Goal: Task Accomplishment & Management: Manage account settings

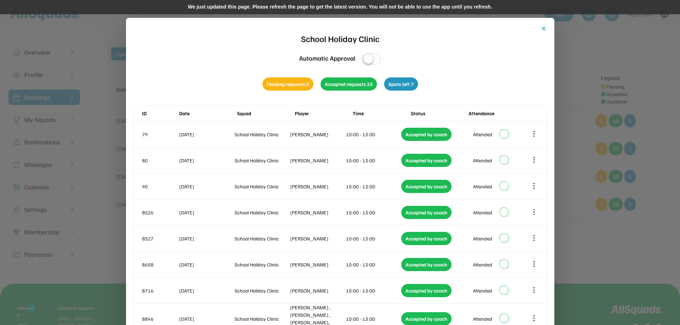
click at [544, 29] on button "close" at bounding box center [543, 28] width 7 height 7
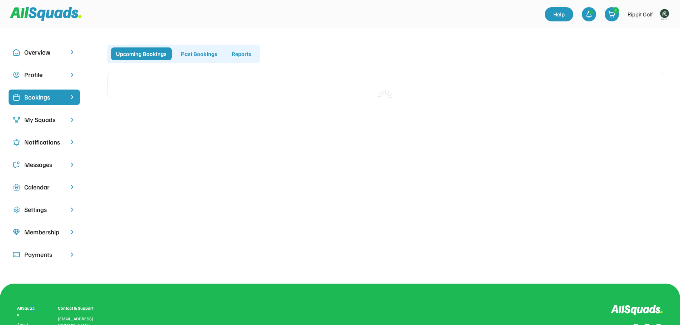
click at [44, 187] on div "Calendar" at bounding box center [44, 187] width 40 height 10
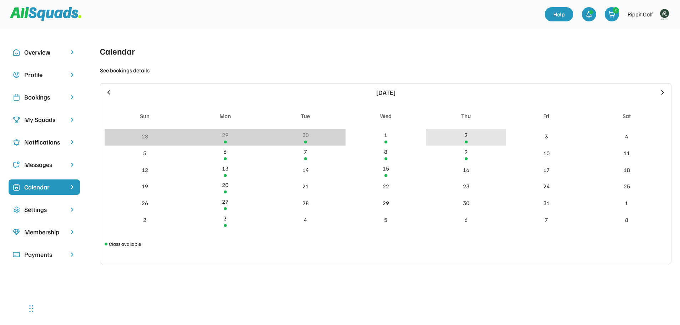
click at [475, 131] on div "2" at bounding box center [466, 137] width 80 height 17
click at [475, 136] on div "2" at bounding box center [466, 137] width 80 height 17
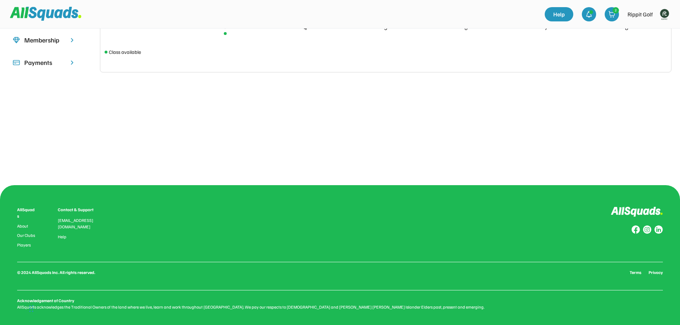
scroll to position [16, 0]
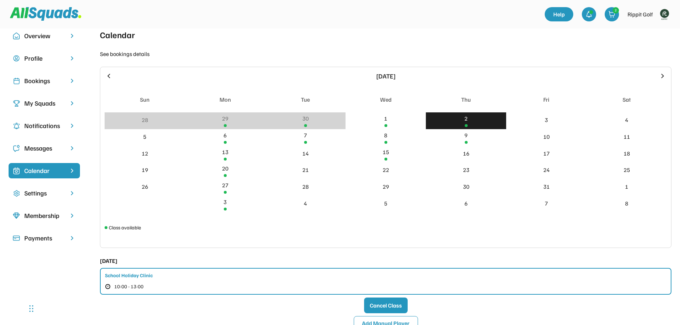
click at [159, 277] on div "School Holiday Clinic 10:00 - 13:00" at bounding box center [386, 281] width 572 height 27
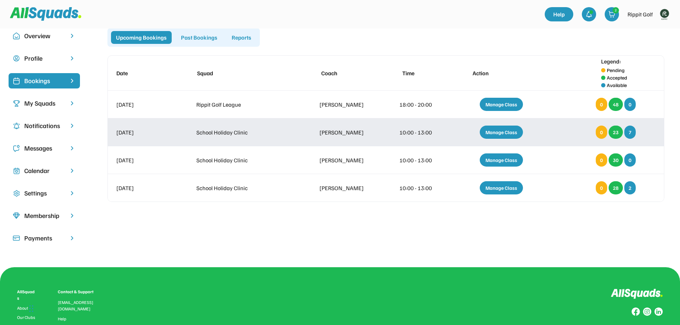
click at [509, 134] on div "Manage Class" at bounding box center [501, 132] width 43 height 13
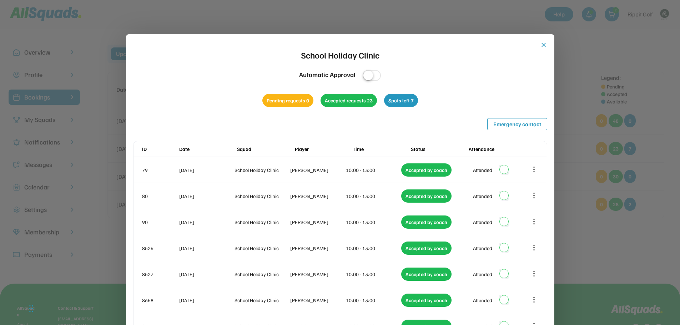
click at [544, 48] on button "close" at bounding box center [543, 44] width 7 height 7
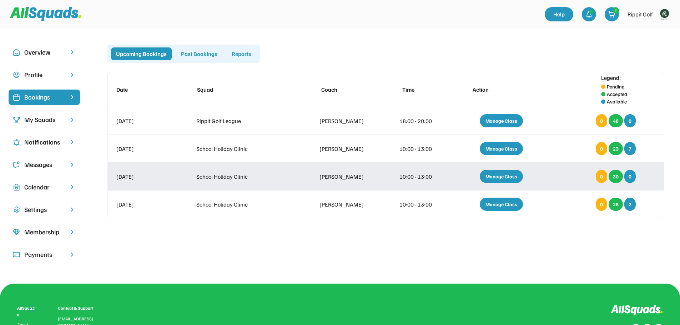
click at [500, 177] on div "Manage Class" at bounding box center [501, 176] width 43 height 13
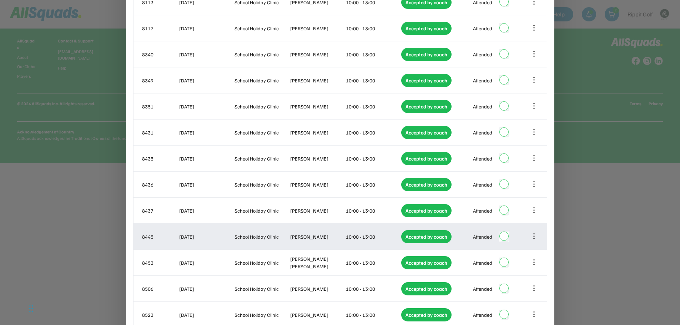
scroll to position [125, 0]
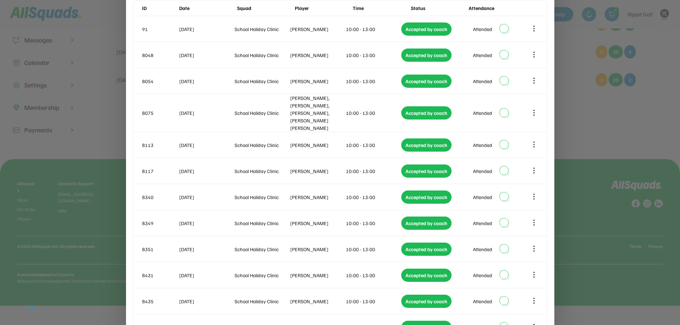
click at [636, 200] on div at bounding box center [340, 162] width 680 height 325
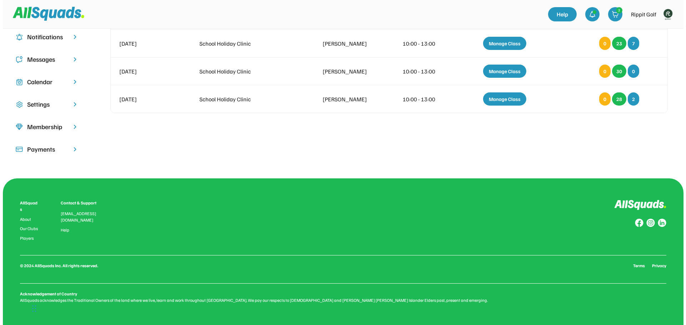
scroll to position [101, 0]
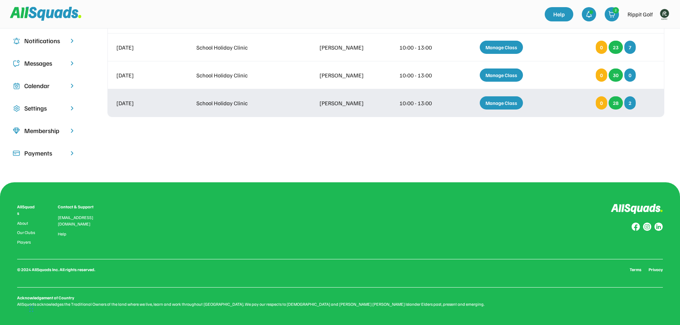
click at [499, 102] on div "Manage Class" at bounding box center [501, 102] width 43 height 13
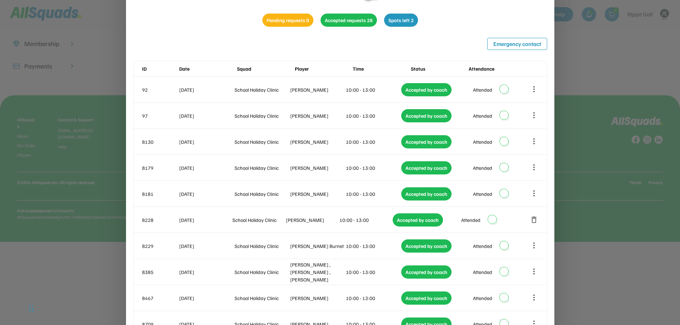
scroll to position [87, 0]
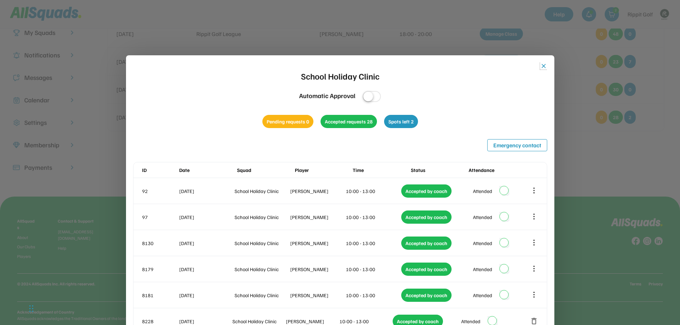
click at [544, 69] on button "close" at bounding box center [543, 65] width 7 height 7
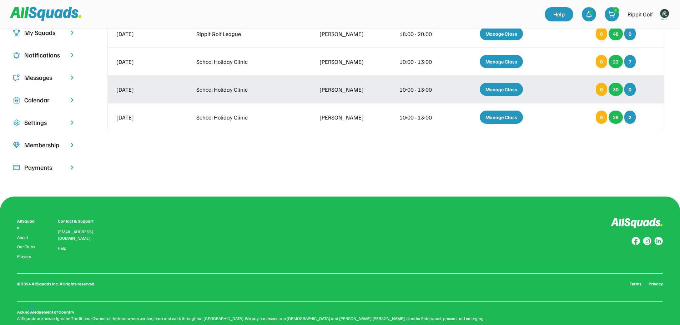
click at [503, 91] on div "Manage Class" at bounding box center [501, 89] width 43 height 13
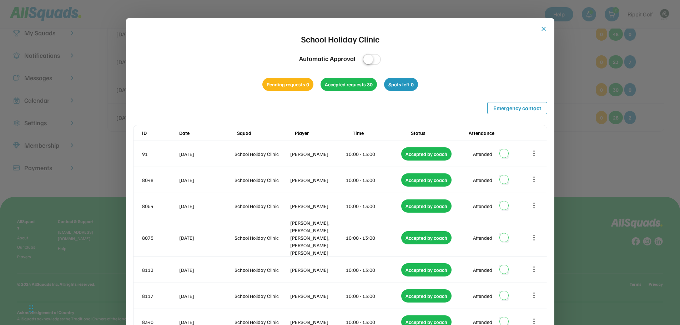
scroll to position [69, 0]
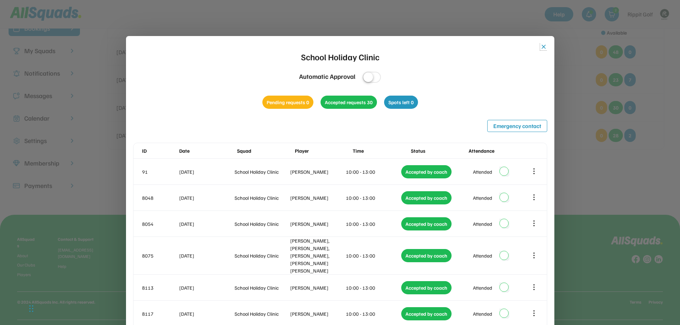
click at [544, 44] on button "close" at bounding box center [543, 46] width 7 height 7
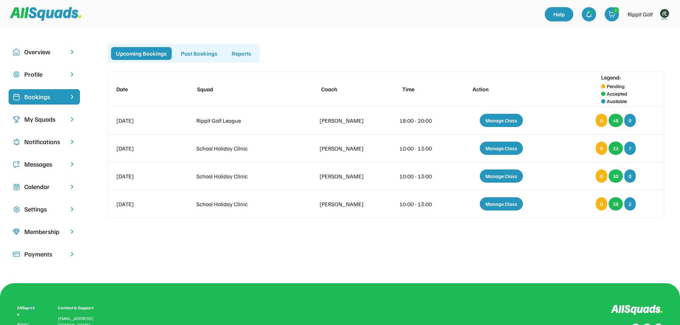
scroll to position [0, 0]
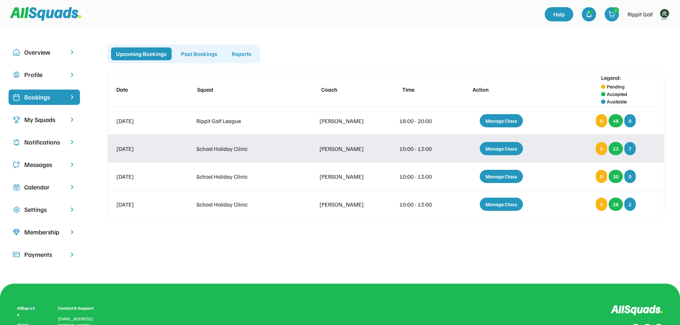
click at [491, 147] on div "Manage Class" at bounding box center [501, 148] width 43 height 13
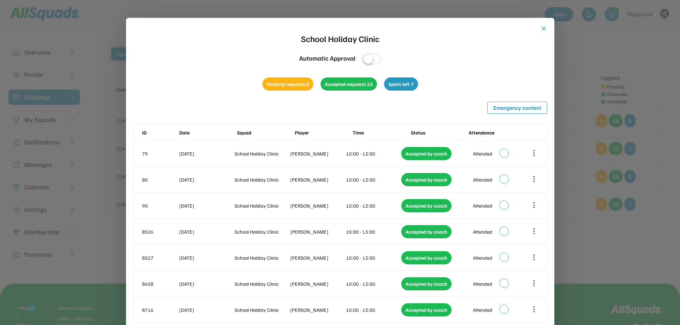
click at [543, 30] on button "close" at bounding box center [543, 28] width 7 height 7
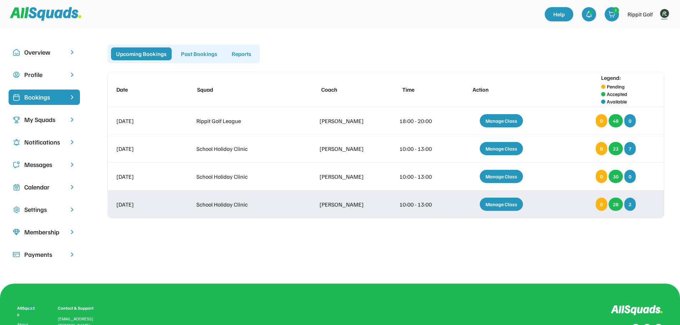
click at [501, 208] on div "Manage Class" at bounding box center [501, 204] width 43 height 13
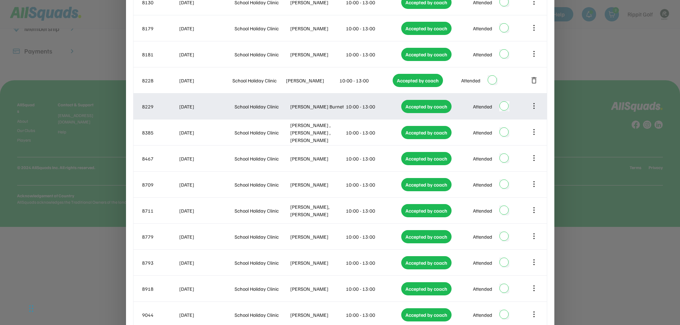
scroll to position [214, 0]
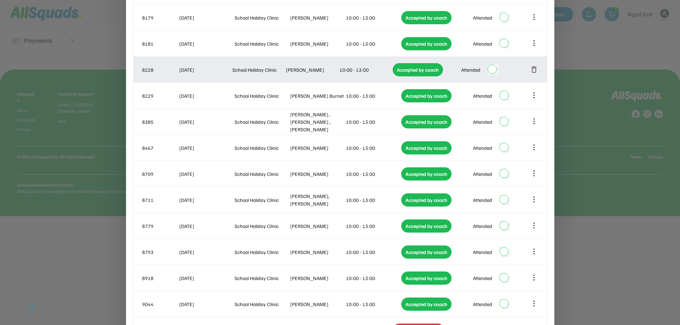
click at [312, 71] on div "Benji Norton" at bounding box center [312, 69] width 52 height 7
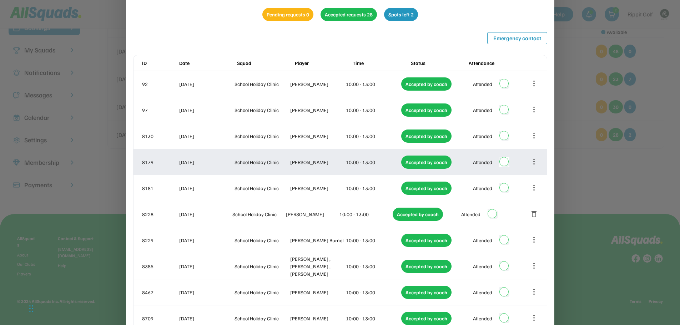
scroll to position [141, 0]
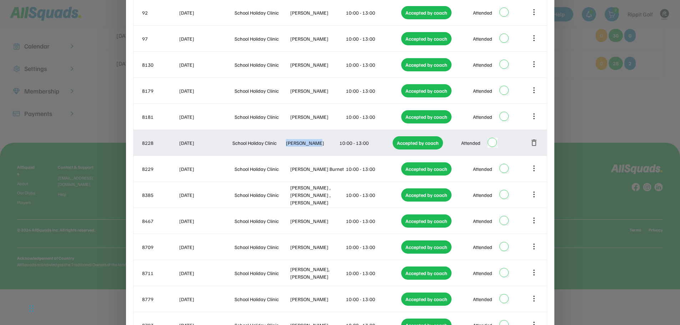
drag, startPoint x: 313, startPoint y: 142, endPoint x: 285, endPoint y: 141, distance: 27.5
click at [285, 141] on div "8228 09 Oct 2025 School Holiday Clinic Benji Norton 10:00 - 13:00 Accepted by c…" at bounding box center [340, 143] width 413 height 26
click at [303, 146] on div "Benji Norton" at bounding box center [312, 142] width 52 height 7
drag, startPoint x: 313, startPoint y: 144, endPoint x: 286, endPoint y: 140, distance: 27.9
click at [286, 140] on div "Benji Norton" at bounding box center [312, 142] width 52 height 7
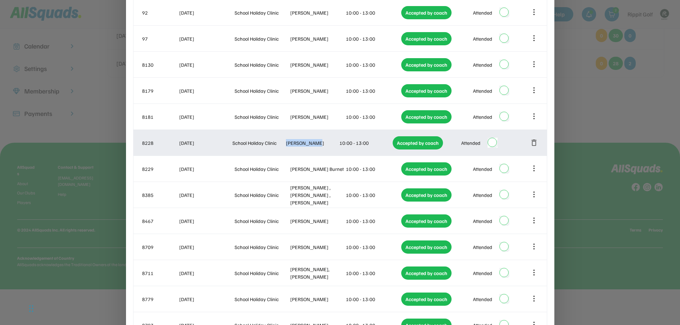
click at [315, 143] on div "Benji Norton" at bounding box center [312, 142] width 52 height 7
drag, startPoint x: 313, startPoint y: 145, endPoint x: 285, endPoint y: 141, distance: 29.1
click at [285, 141] on div "8228 09 Oct 2025 School Holiday Clinic Benji Norton 10:00 - 13:00 Accepted by c…" at bounding box center [340, 143] width 413 height 26
click at [311, 144] on div "Benji Norton" at bounding box center [312, 142] width 52 height 7
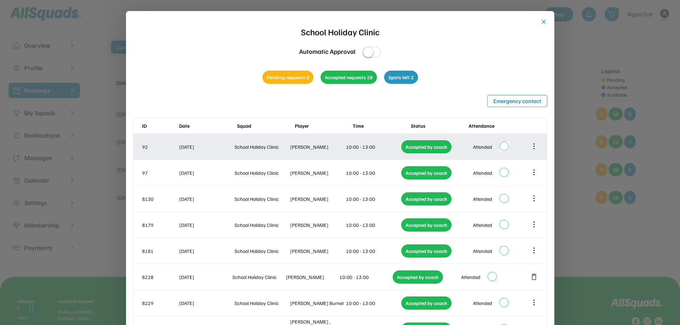
scroll to position [0, 0]
